Goal: Transaction & Acquisition: Book appointment/travel/reservation

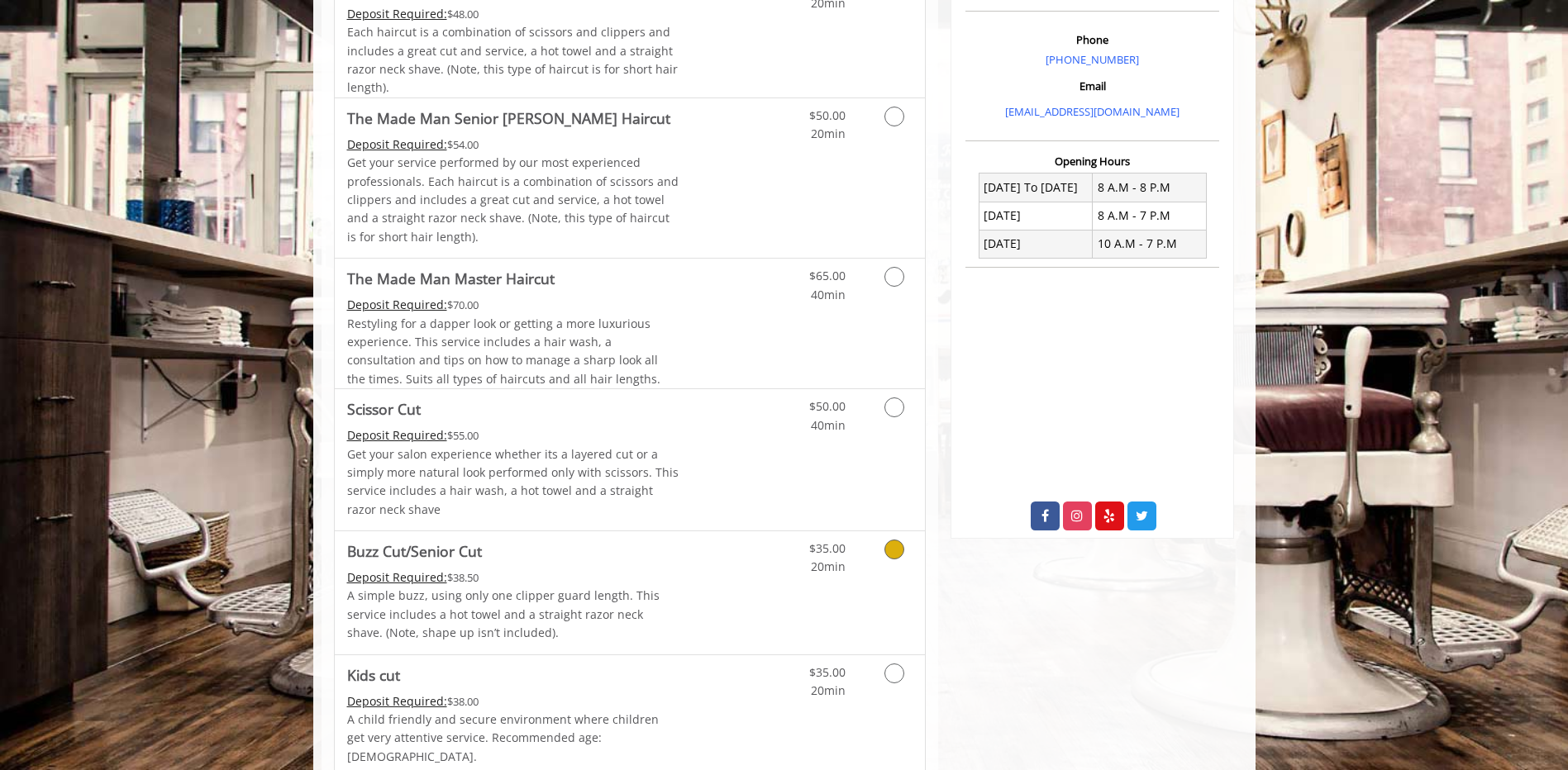
click at [649, 569] on div "Deposit Required: $38.50" at bounding box center [513, 578] width 332 height 18
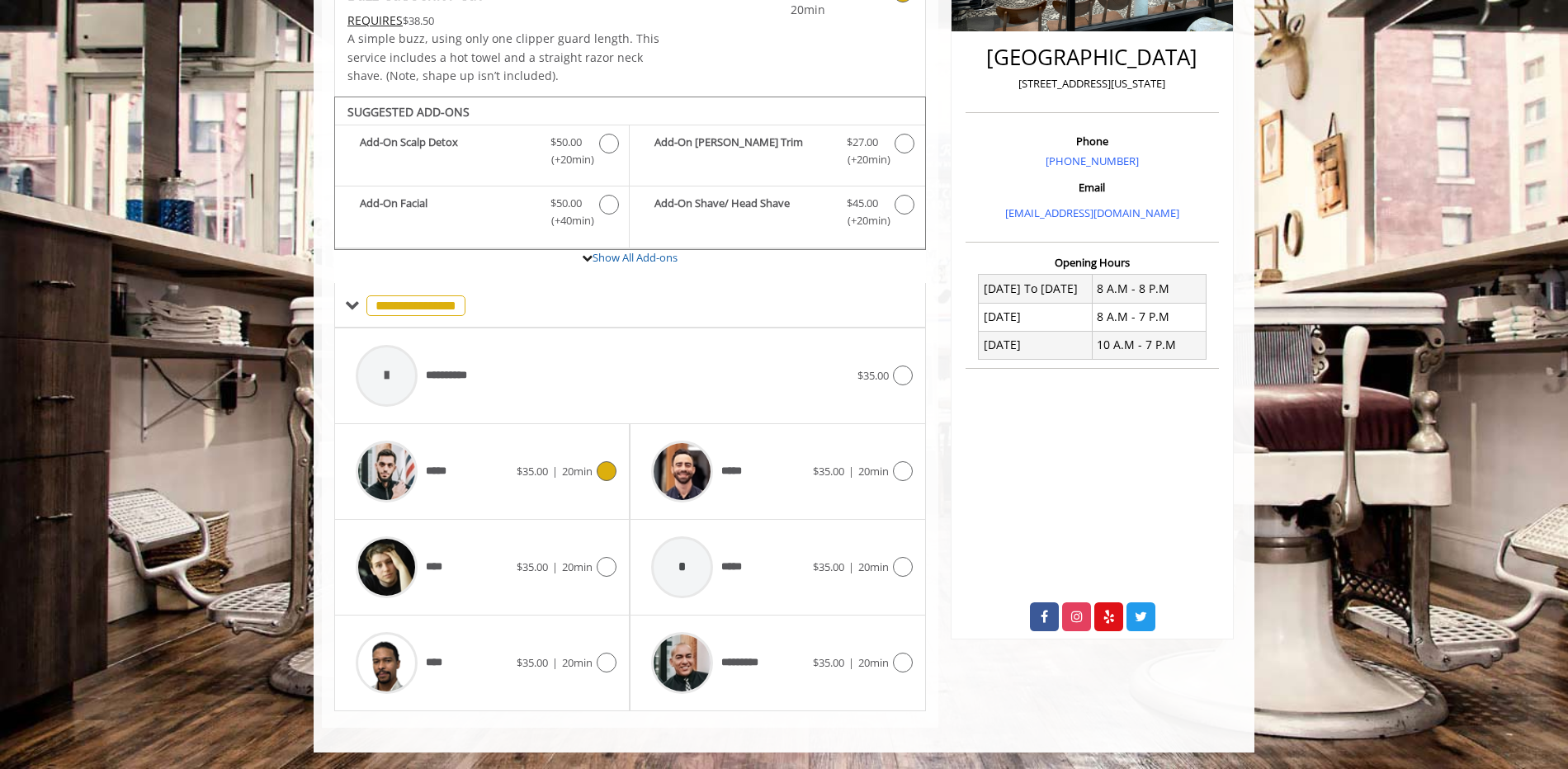
click at [518, 486] on div "***** $35.00 | 20min" at bounding box center [482, 471] width 269 height 78
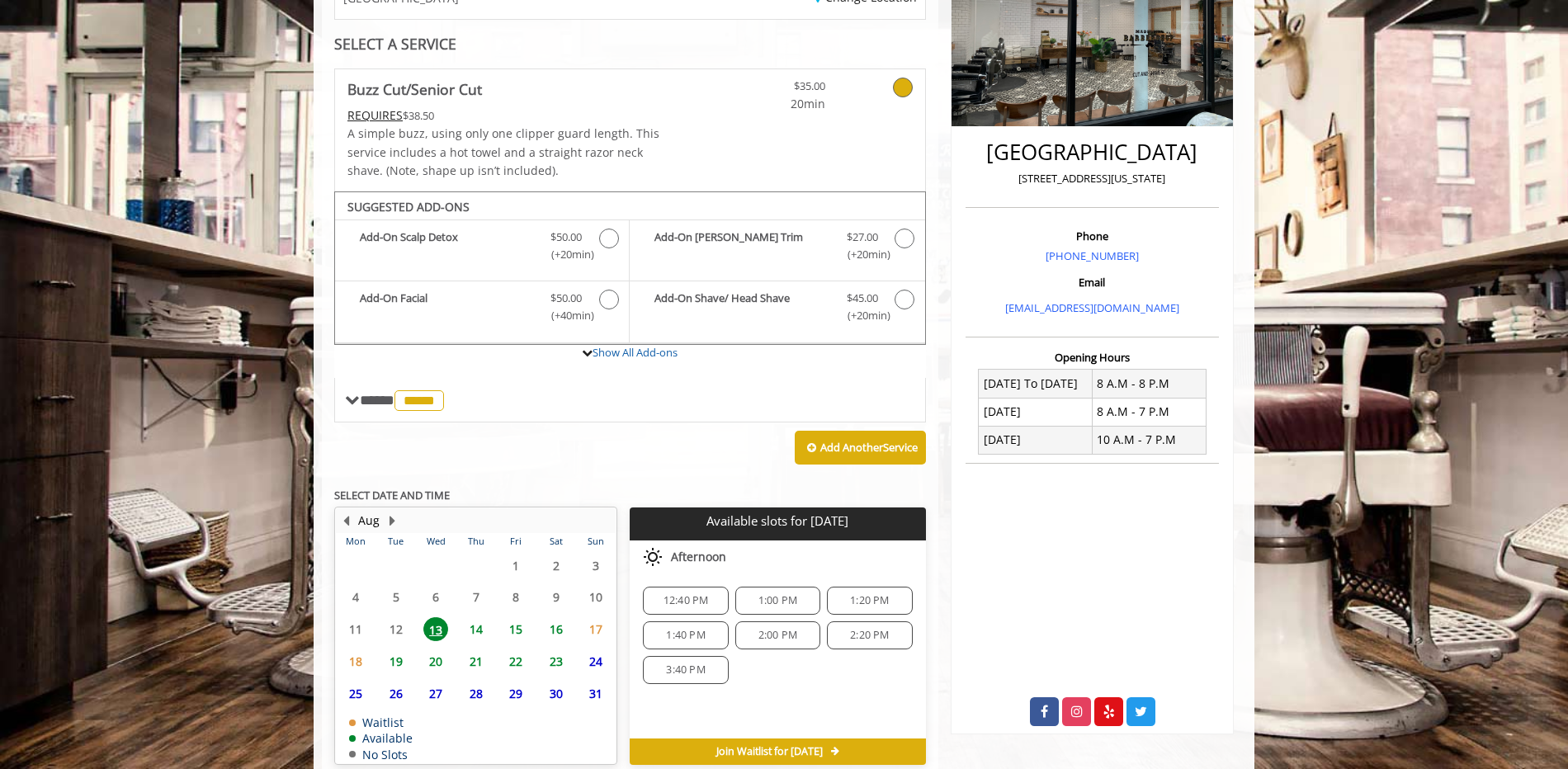
scroll to position [376, 0]
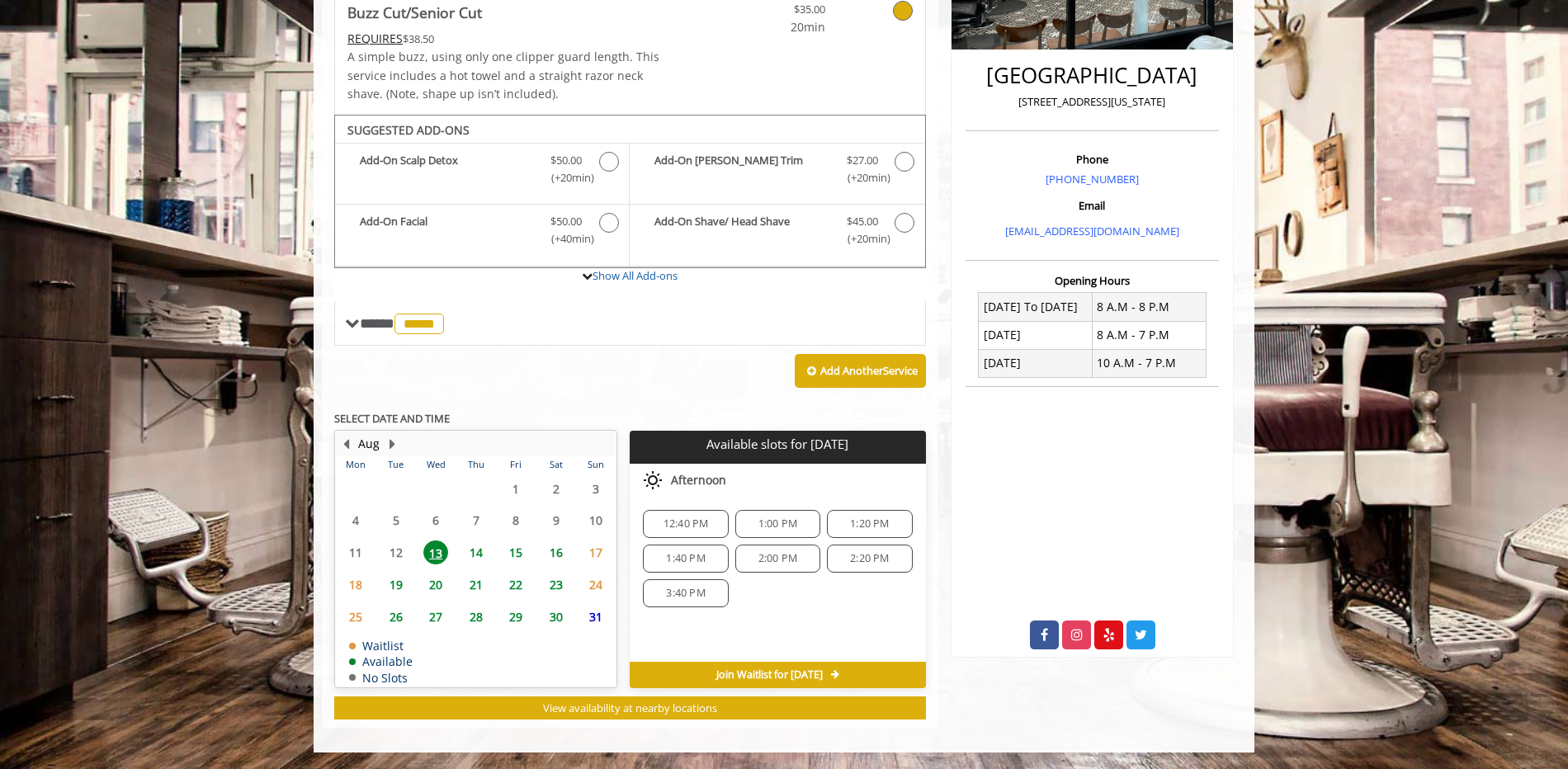
click at [478, 554] on span "14" at bounding box center [476, 552] width 25 height 24
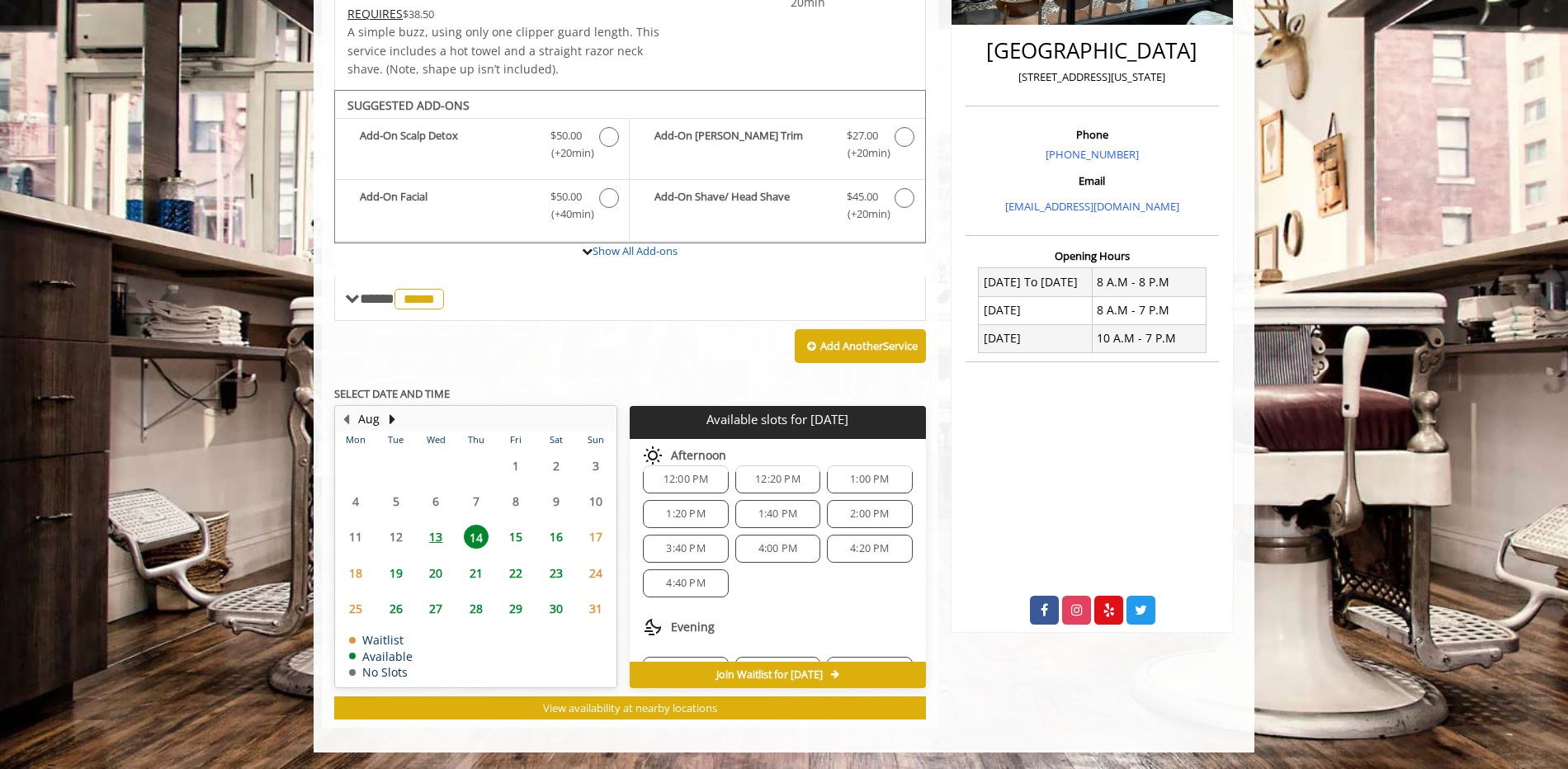
scroll to position [213, 0]
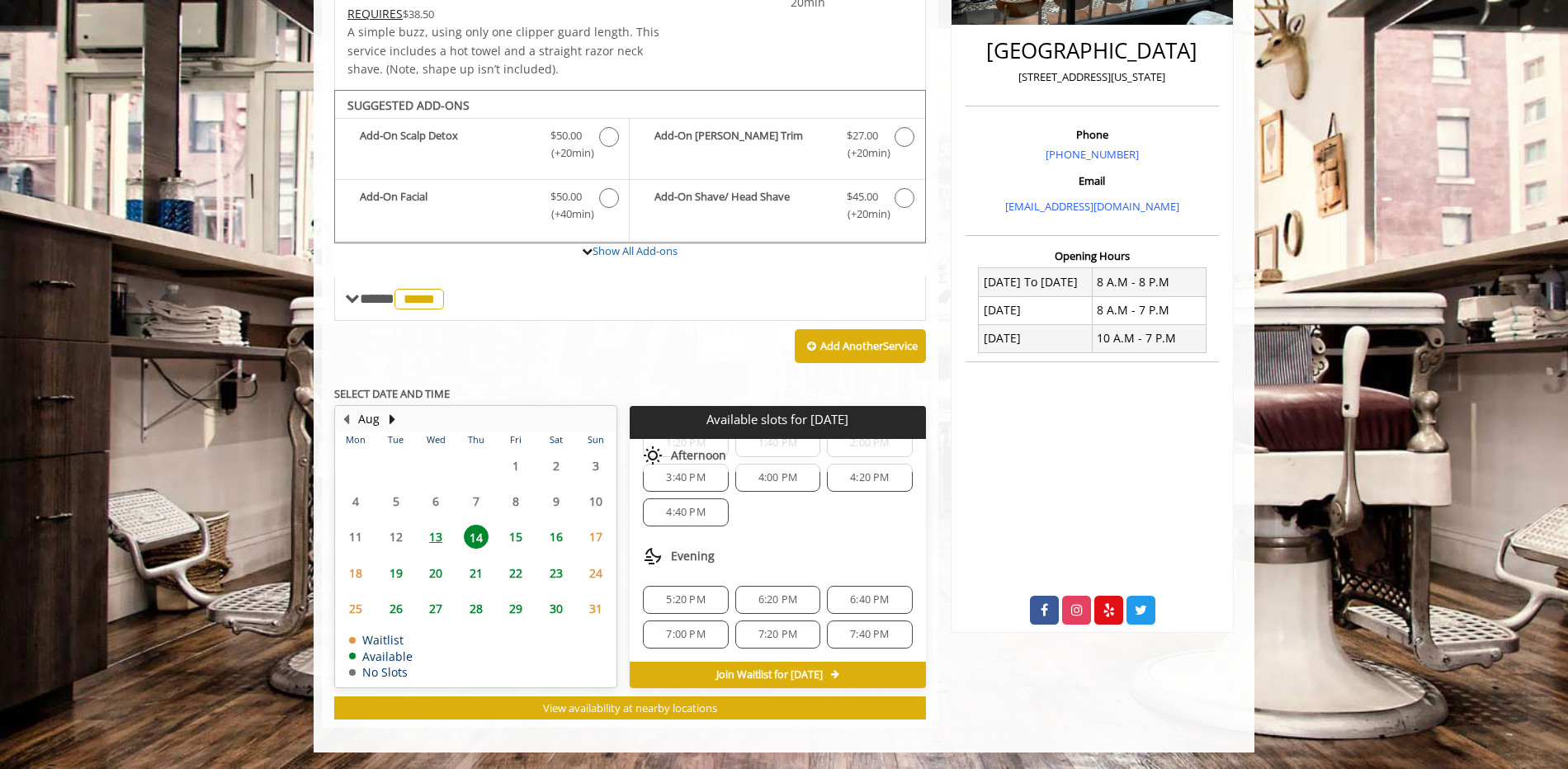
click at [516, 543] on span "15" at bounding box center [516, 536] width 25 height 24
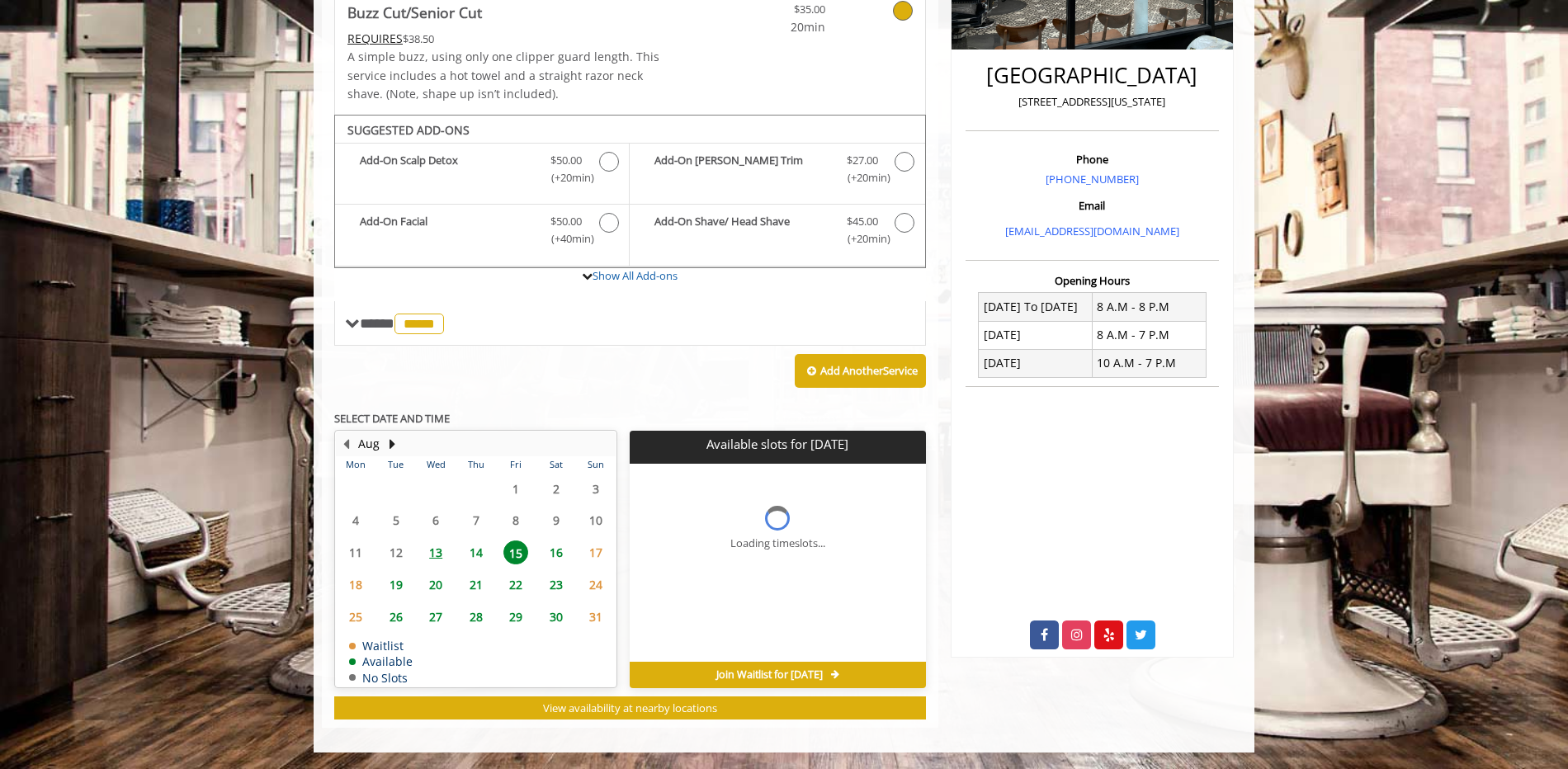
scroll to position [401, 0]
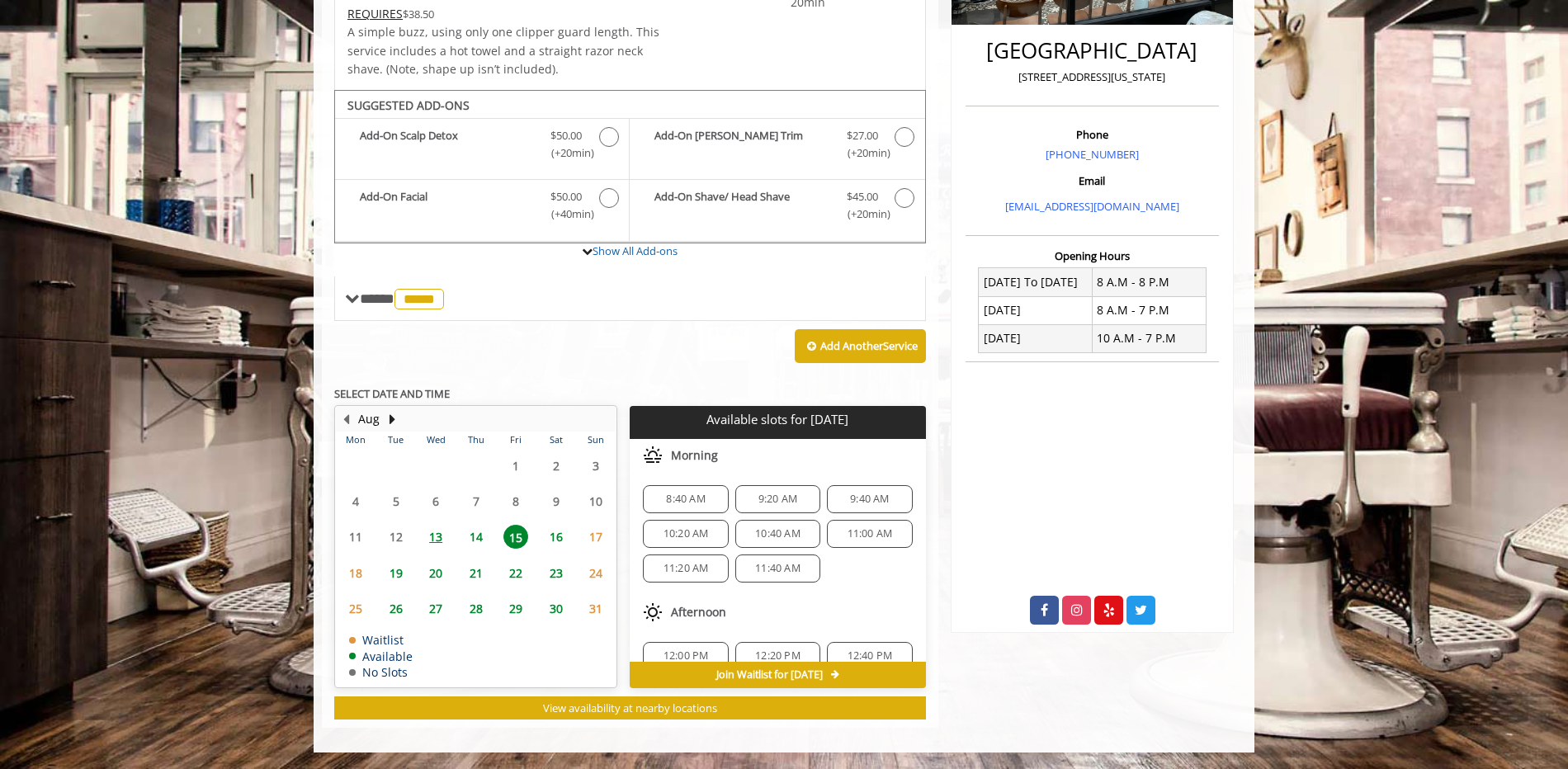
click at [777, 497] on span "9:20 AM" at bounding box center [777, 499] width 39 height 13
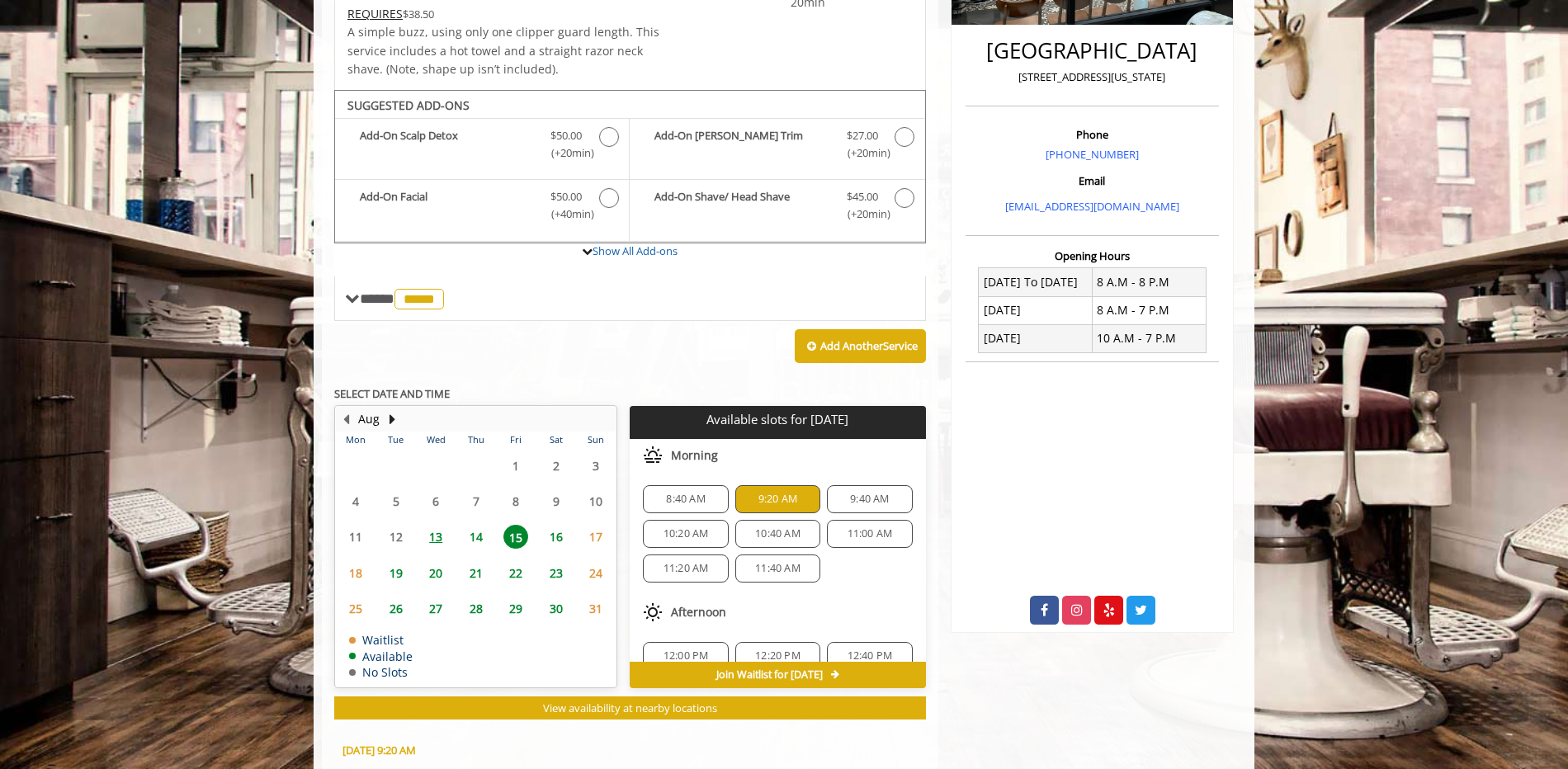
scroll to position [699, 0]
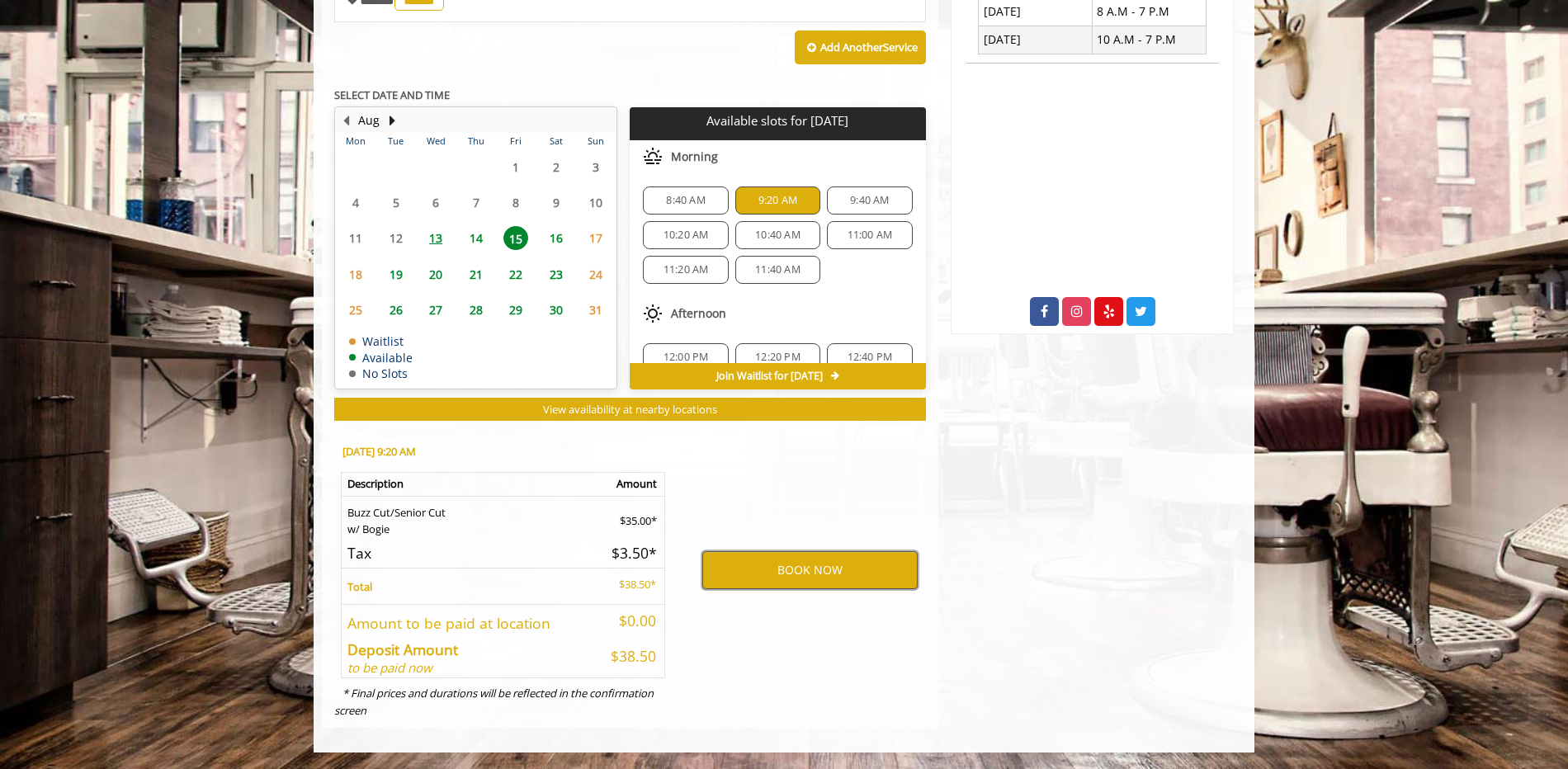
click at [776, 569] on button "BOOK NOW" at bounding box center [811, 570] width 216 height 38
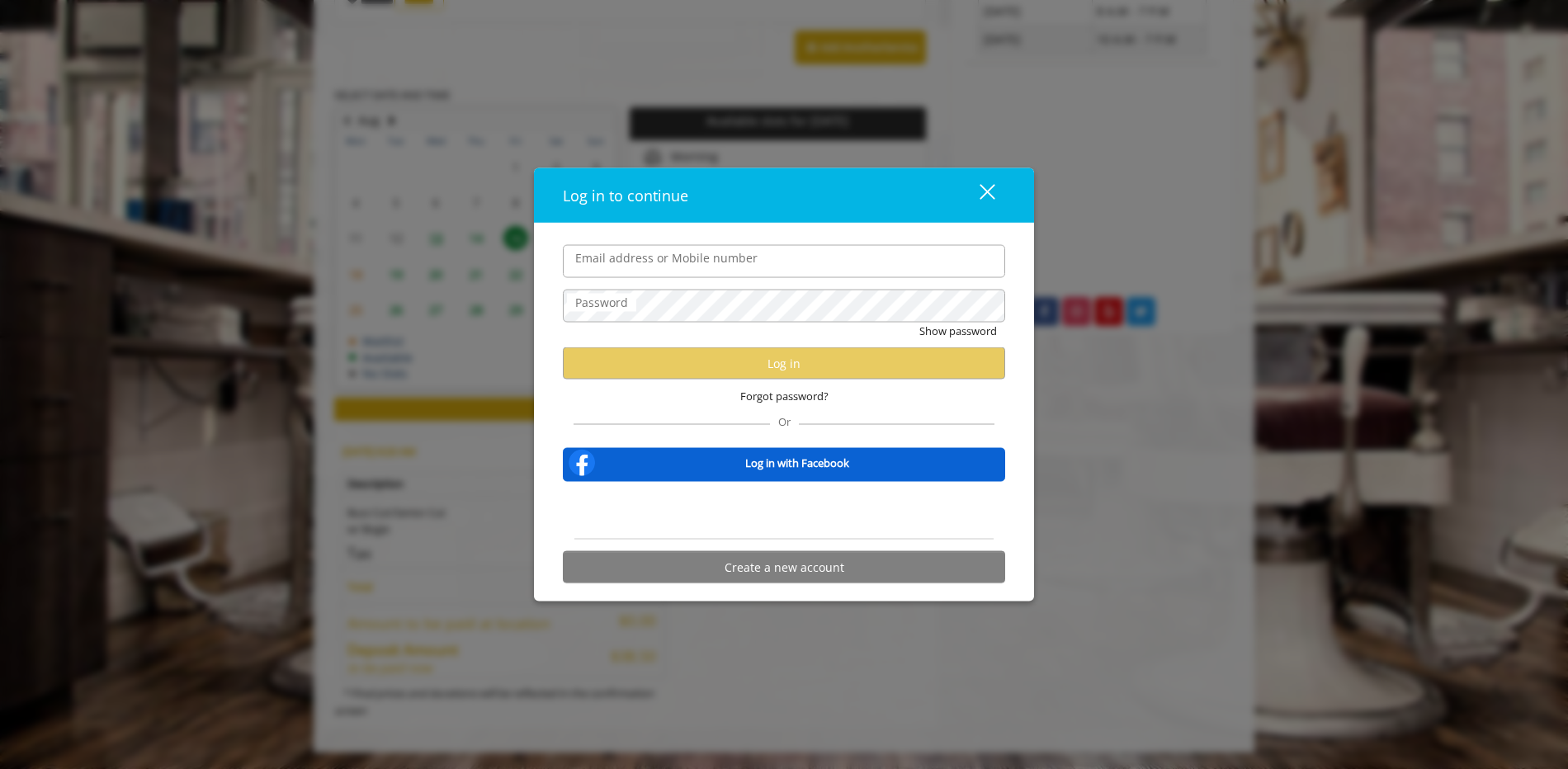
drag, startPoint x: 698, startPoint y: 277, endPoint x: 696, endPoint y: 267, distance: 10.2
click at [698, 277] on input "Email address or Mobile number" at bounding box center [784, 261] width 442 height 33
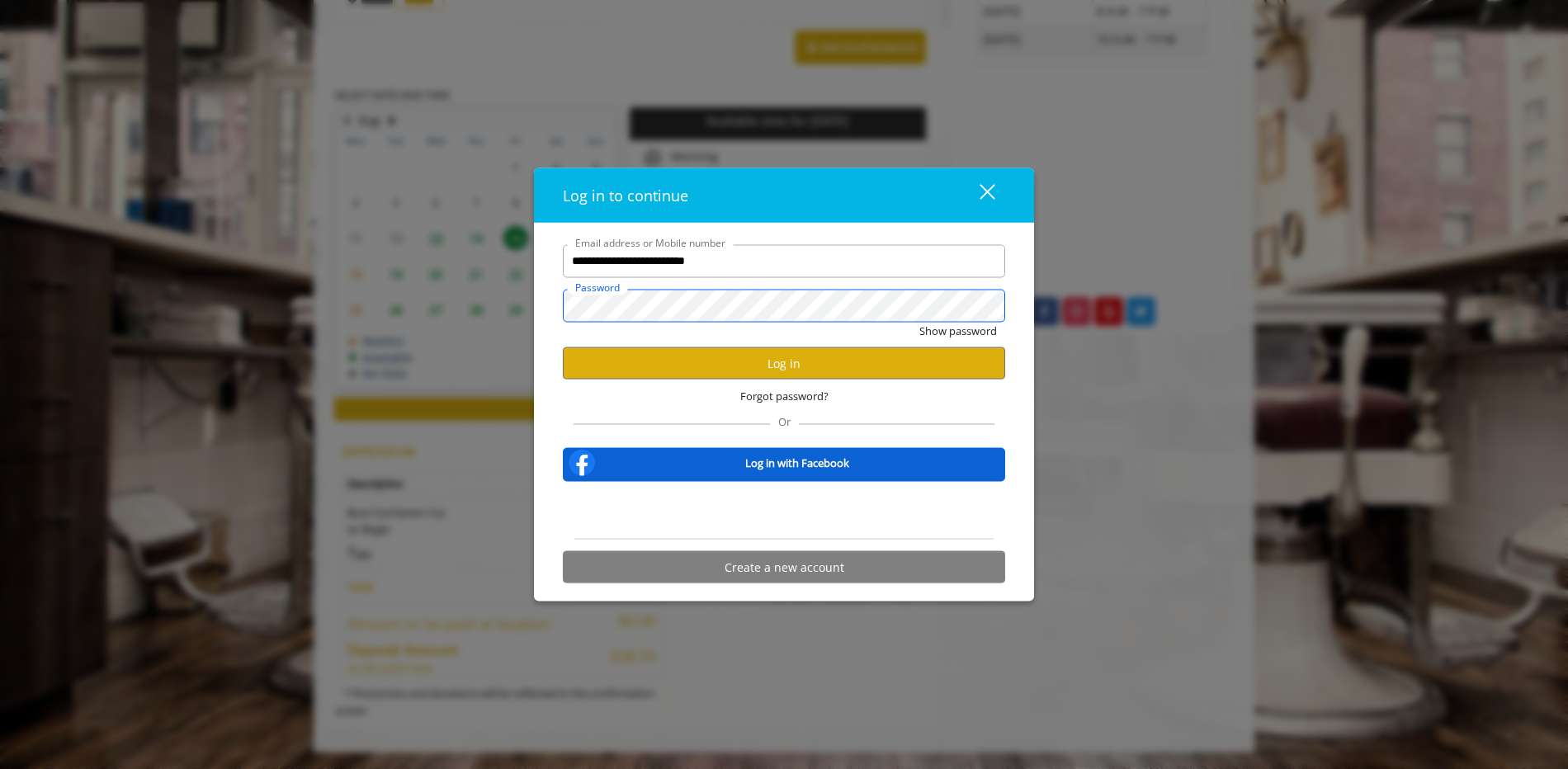
click at [919, 322] on button "Show password" at bounding box center [958, 330] width 77 height 17
click at [715, 368] on button "Log in" at bounding box center [784, 364] width 442 height 32
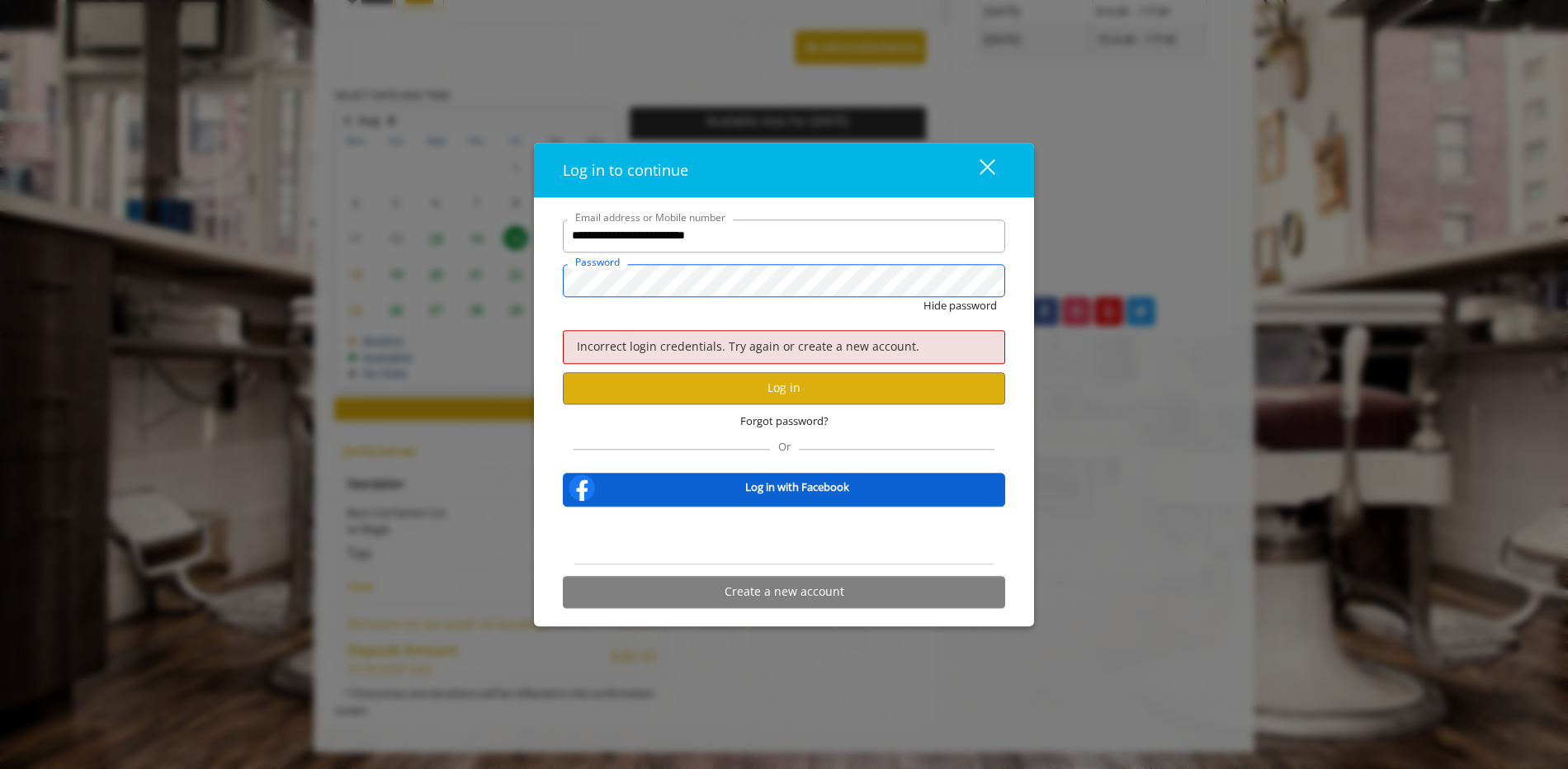
click at [924, 297] on button "Hide password" at bounding box center [961, 305] width 74 height 17
click at [756, 391] on button "Log in" at bounding box center [784, 388] width 442 height 32
click at [646, 243] on input "**********" at bounding box center [784, 235] width 442 height 33
type input "**********"
click at [758, 383] on button "Log in" at bounding box center [784, 388] width 442 height 32
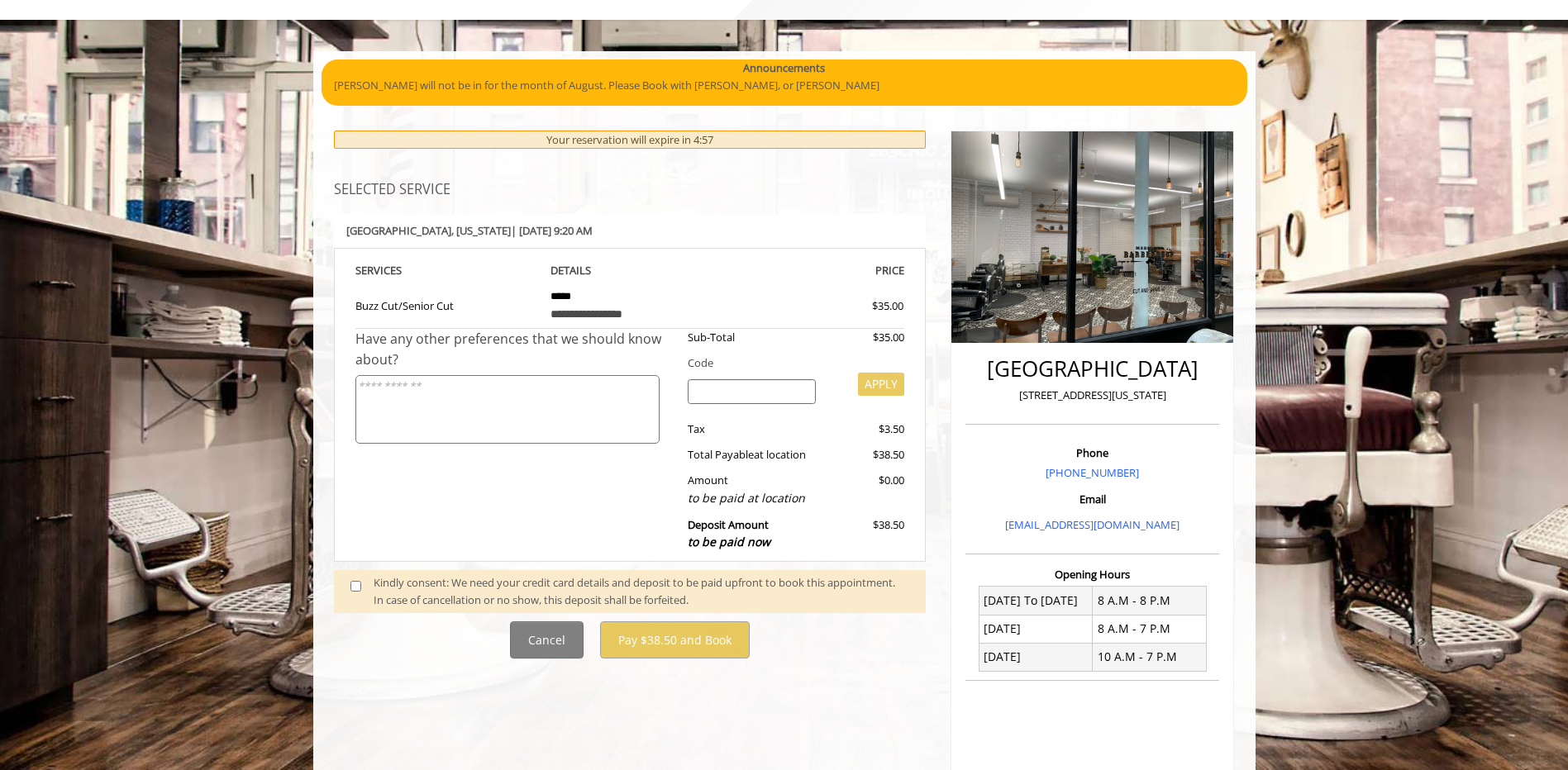
click at [418, 574] on div "Kindly consent: We need your credit card details and deposit to be paid upfront…" at bounding box center [641, 591] width 535 height 35
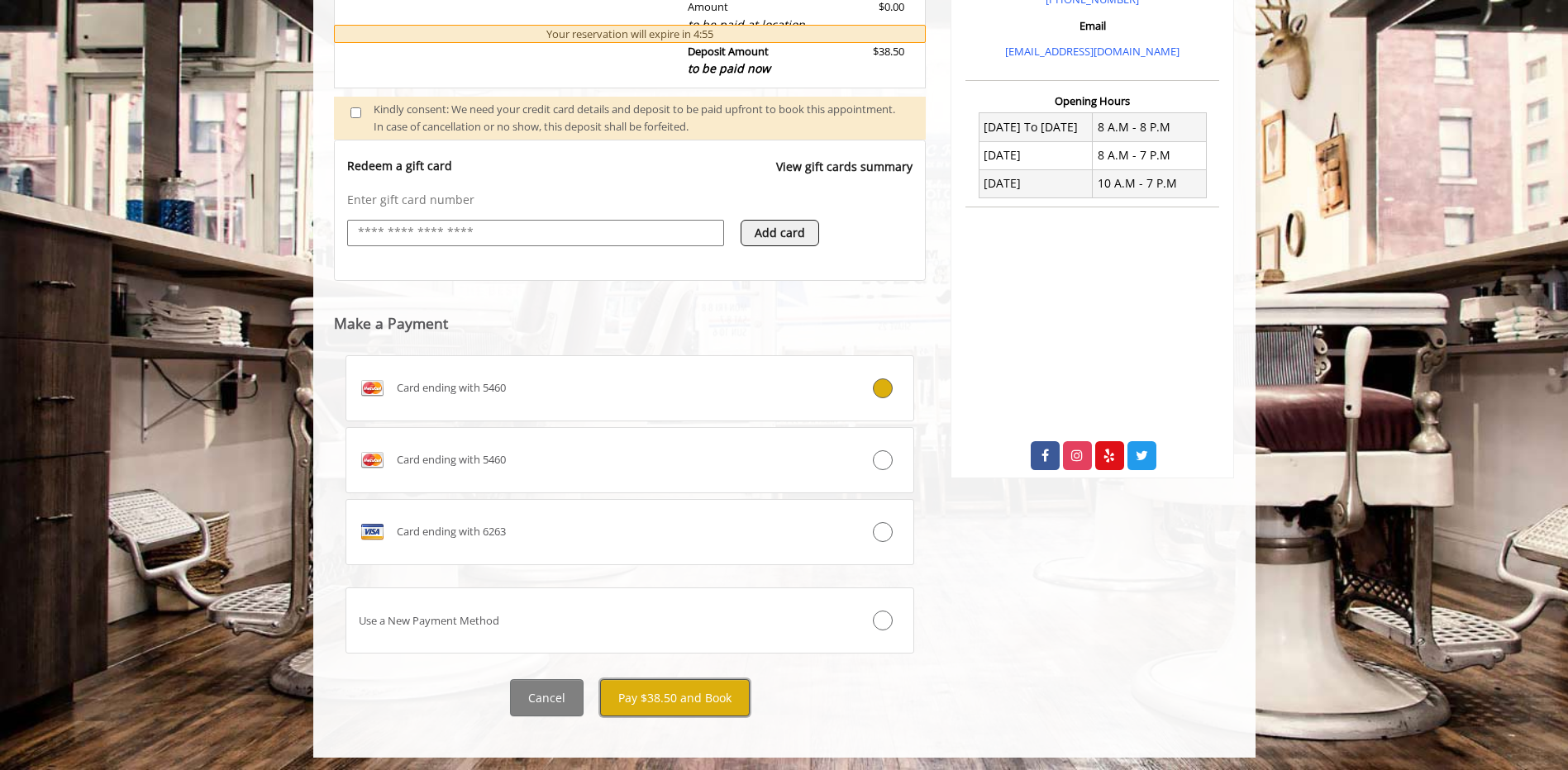
click at [658, 709] on button "Pay $38.50 and Book" at bounding box center [675, 697] width 149 height 37
